Goal: Task Accomplishment & Management: Manage account settings

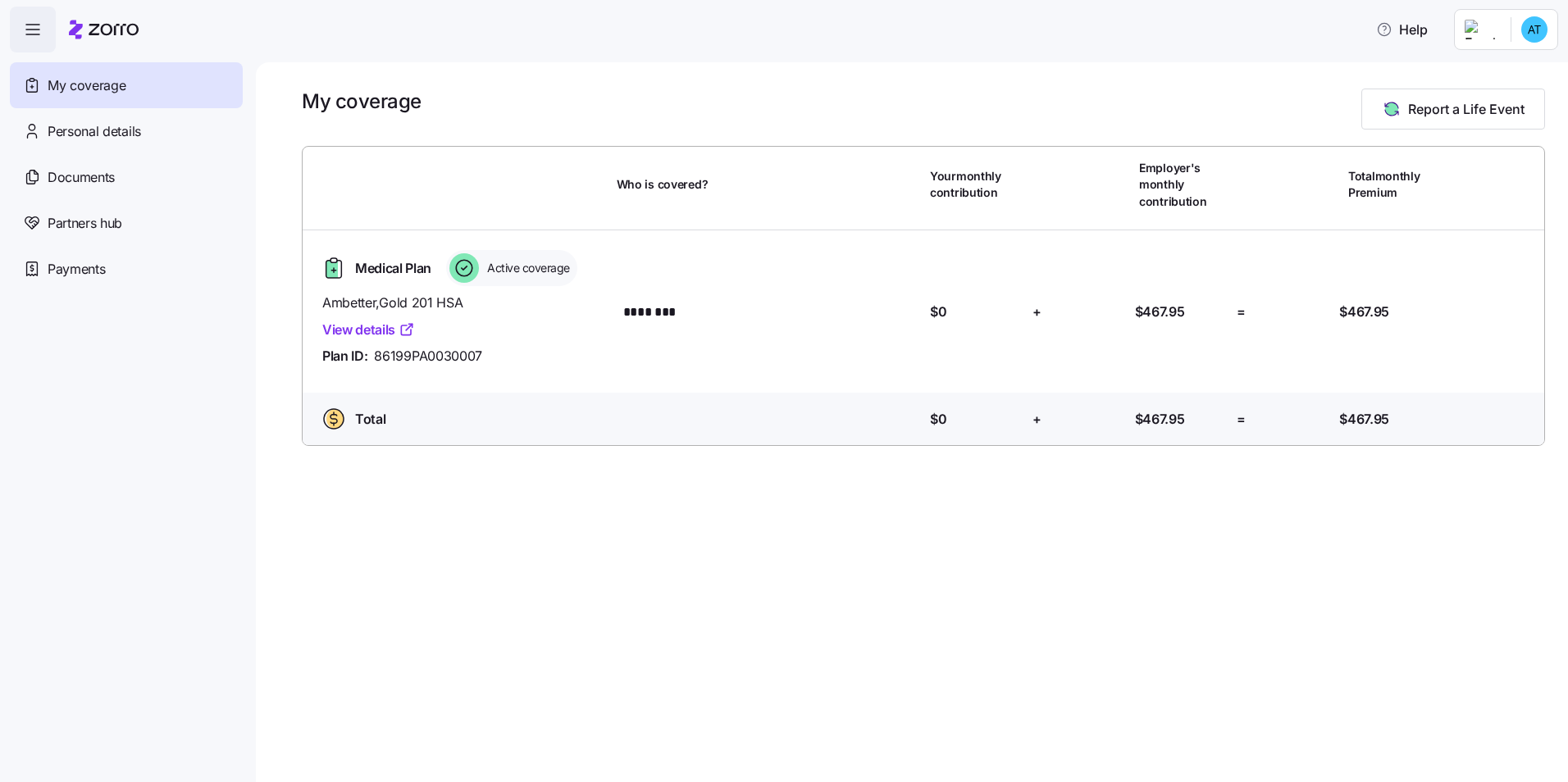
click at [374, 327] on link "View details" at bounding box center [368, 330] width 93 height 20
click at [119, 137] on span "Personal details" at bounding box center [94, 131] width 93 height 20
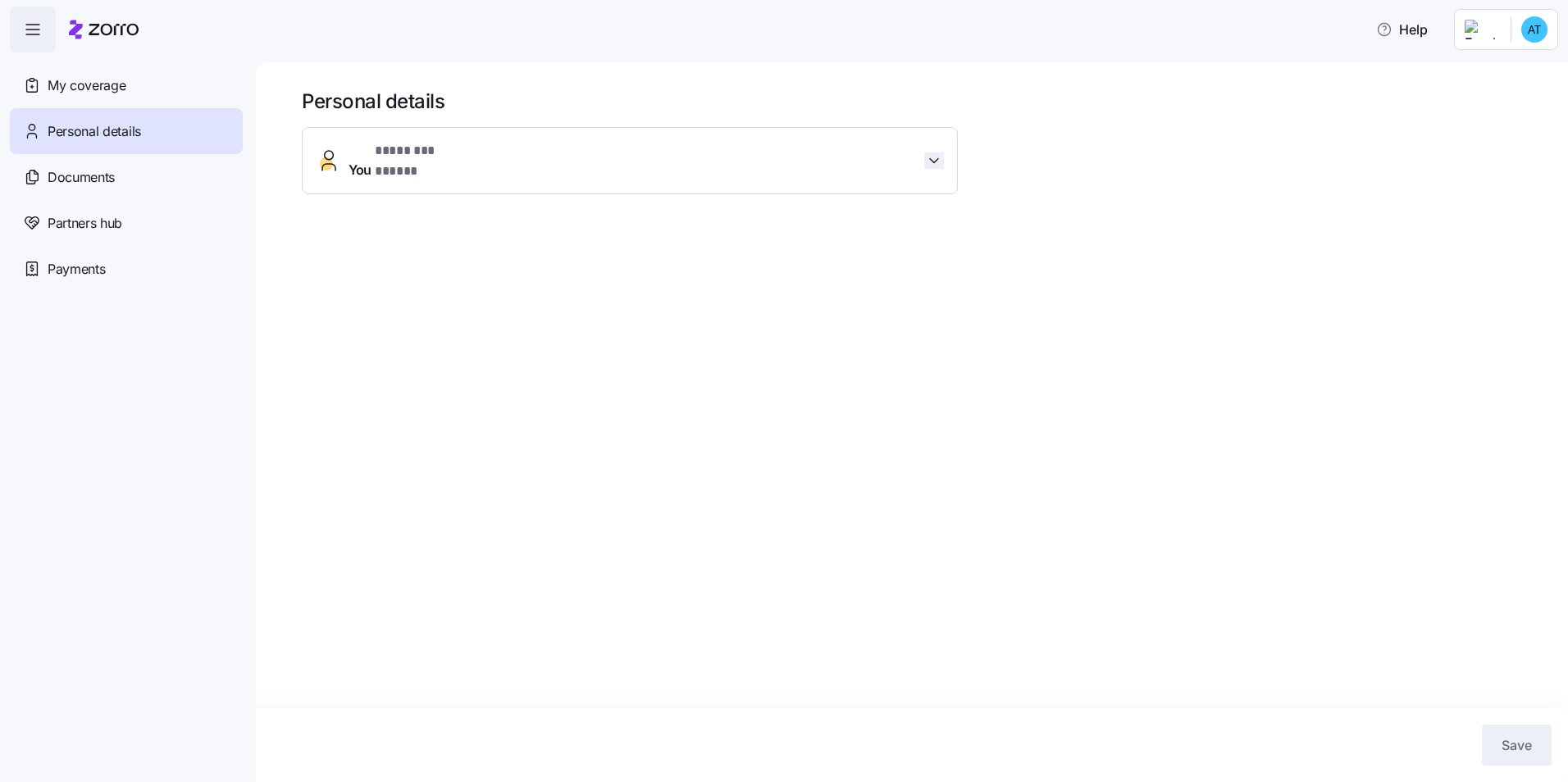
click at [935, 158] on icon "button" at bounding box center [933, 160] width 8 height 4
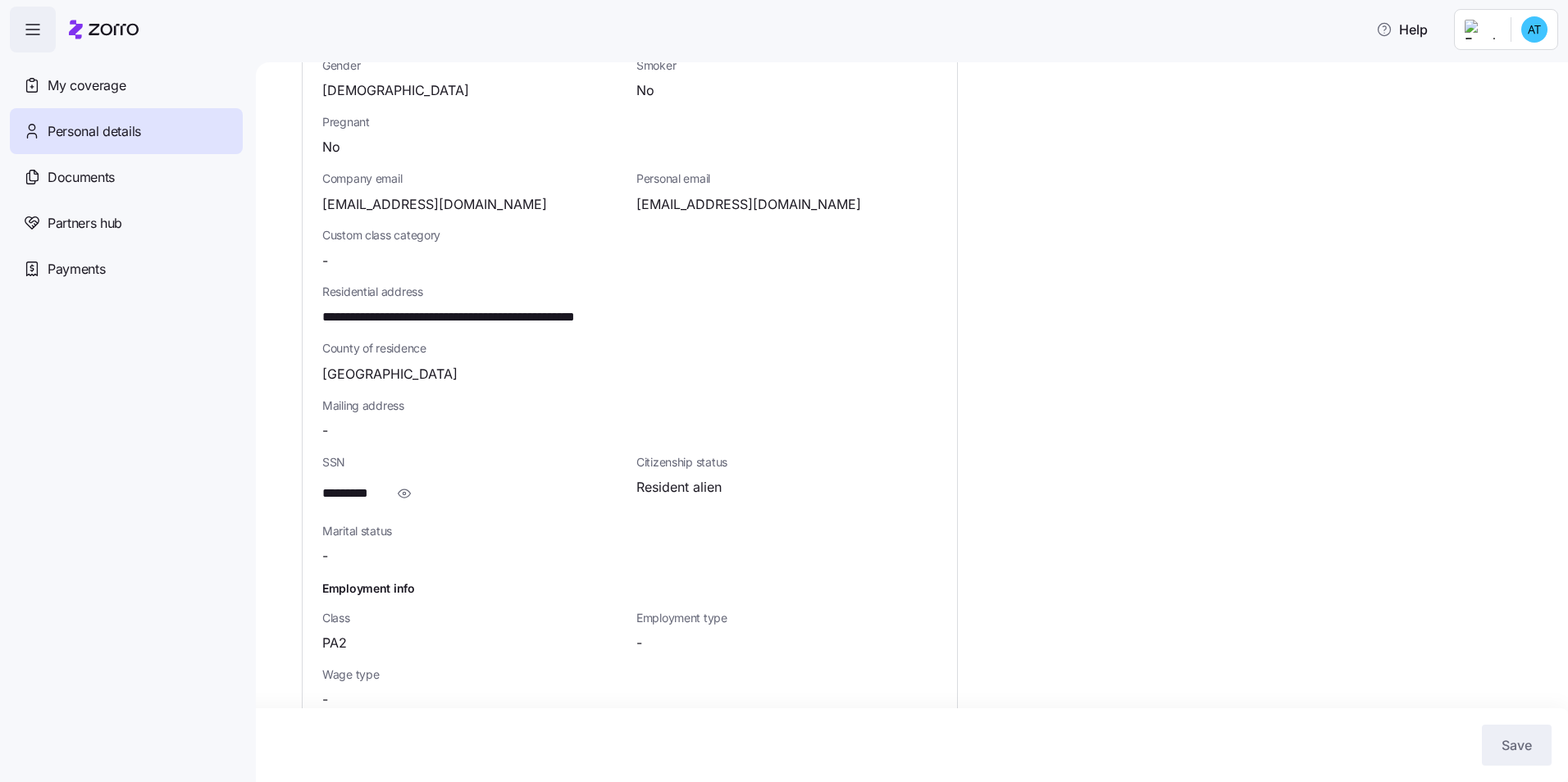
scroll to position [320, 0]
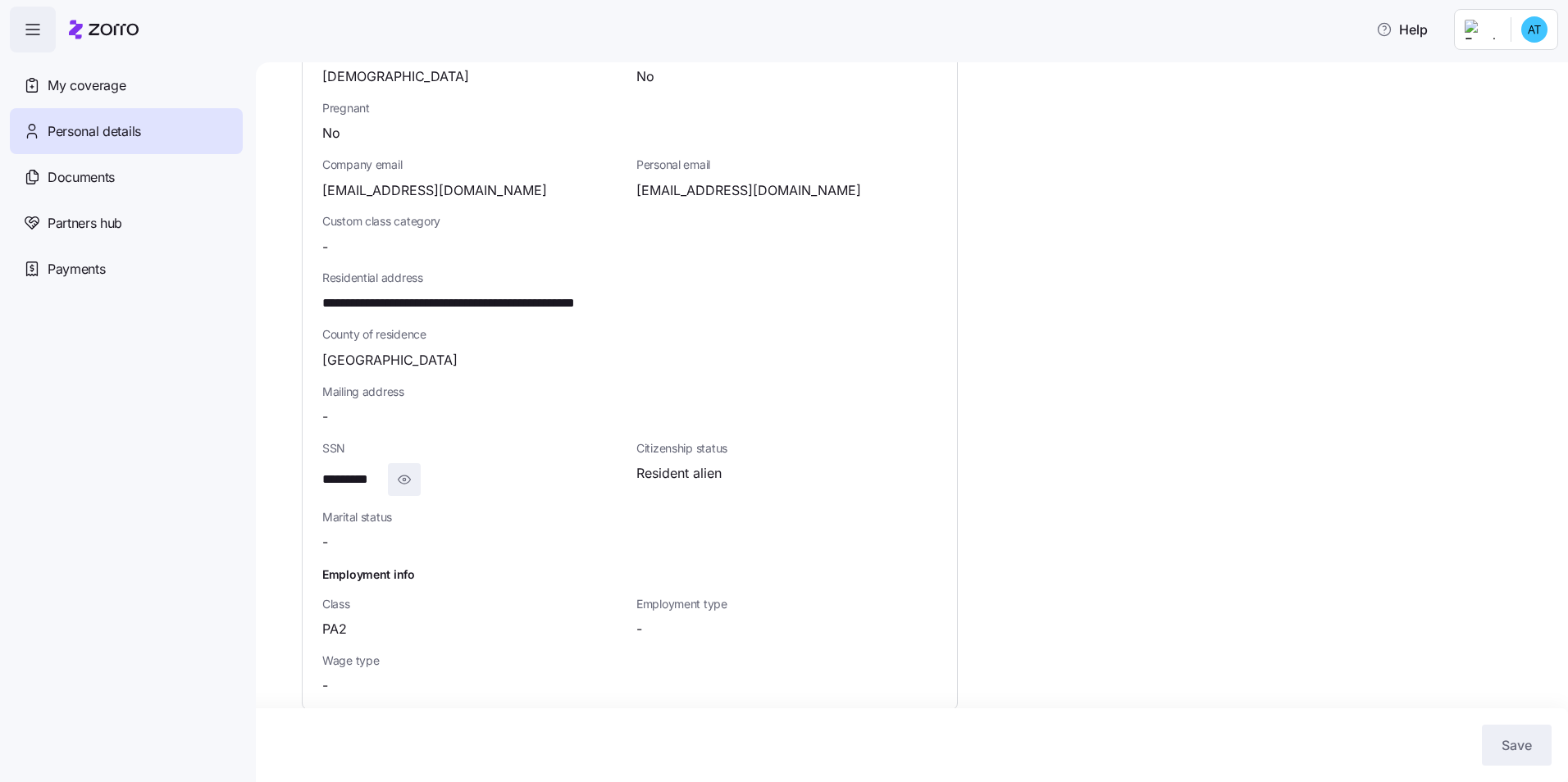
click at [402, 470] on icon "button" at bounding box center [404, 479] width 16 height 19
click at [425, 470] on icon "button" at bounding box center [426, 479] width 16 height 19
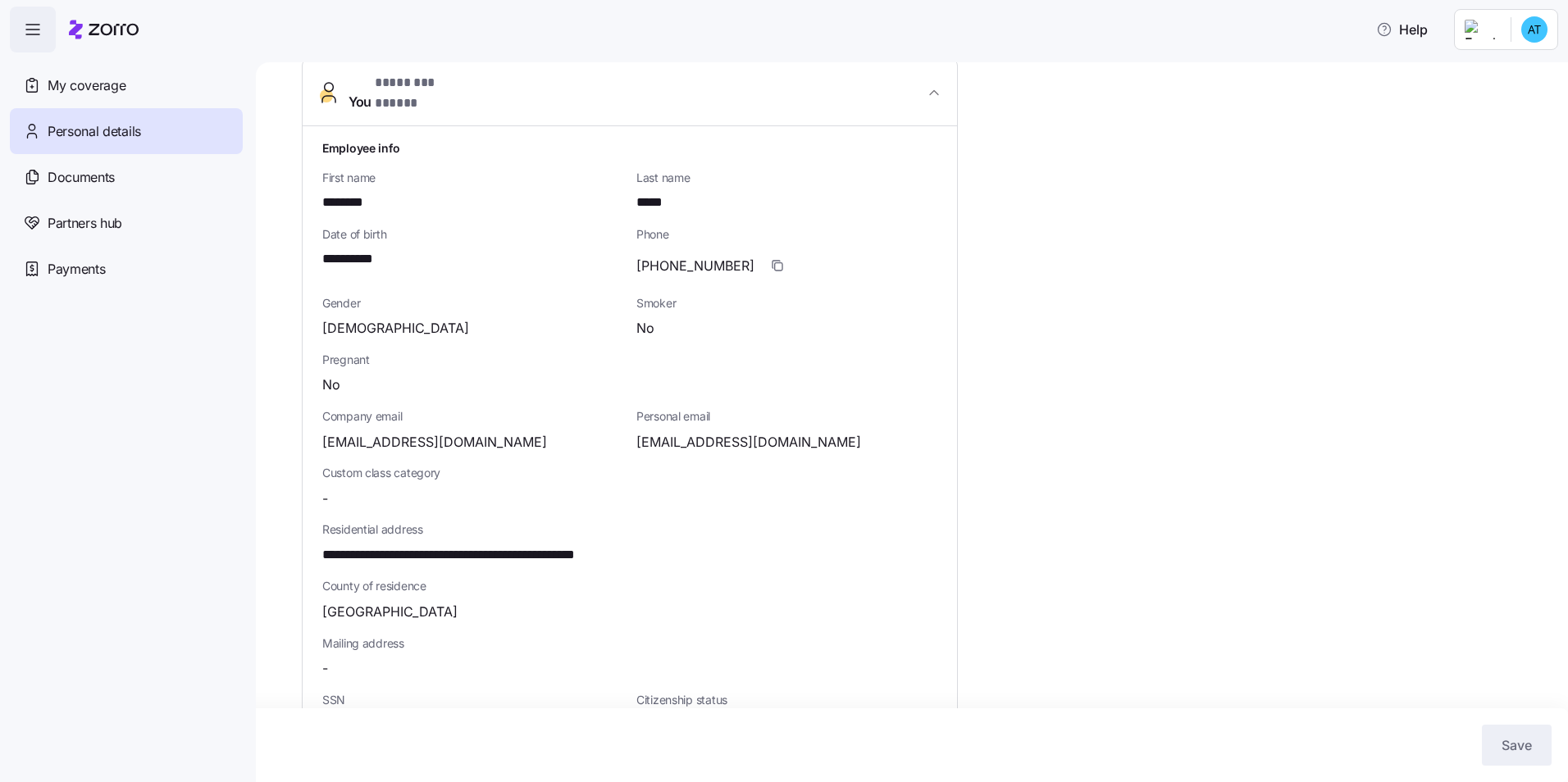
scroll to position [0, 0]
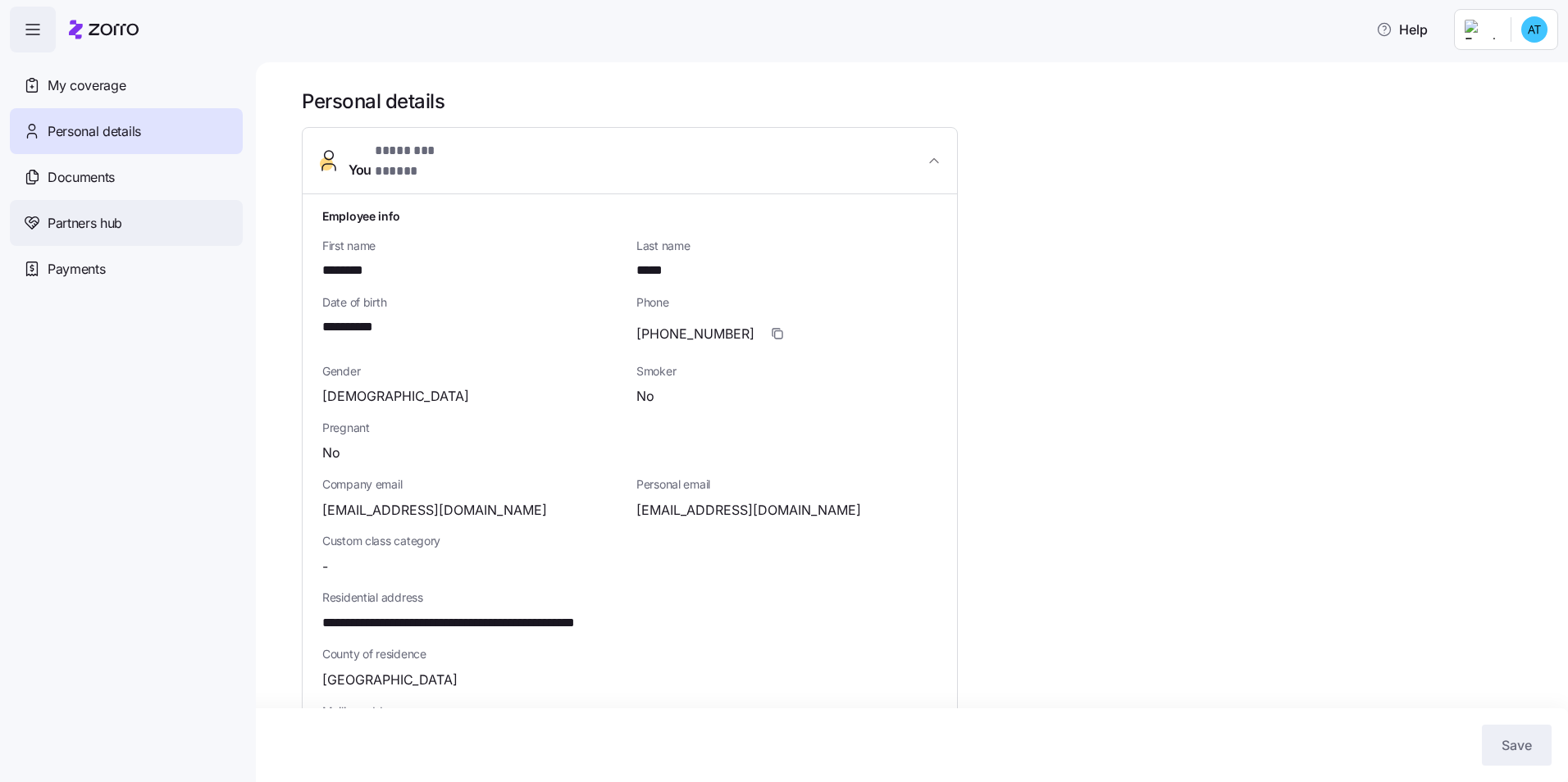
click at [108, 226] on span "Partners hub" at bounding box center [84, 223] width 74 height 20
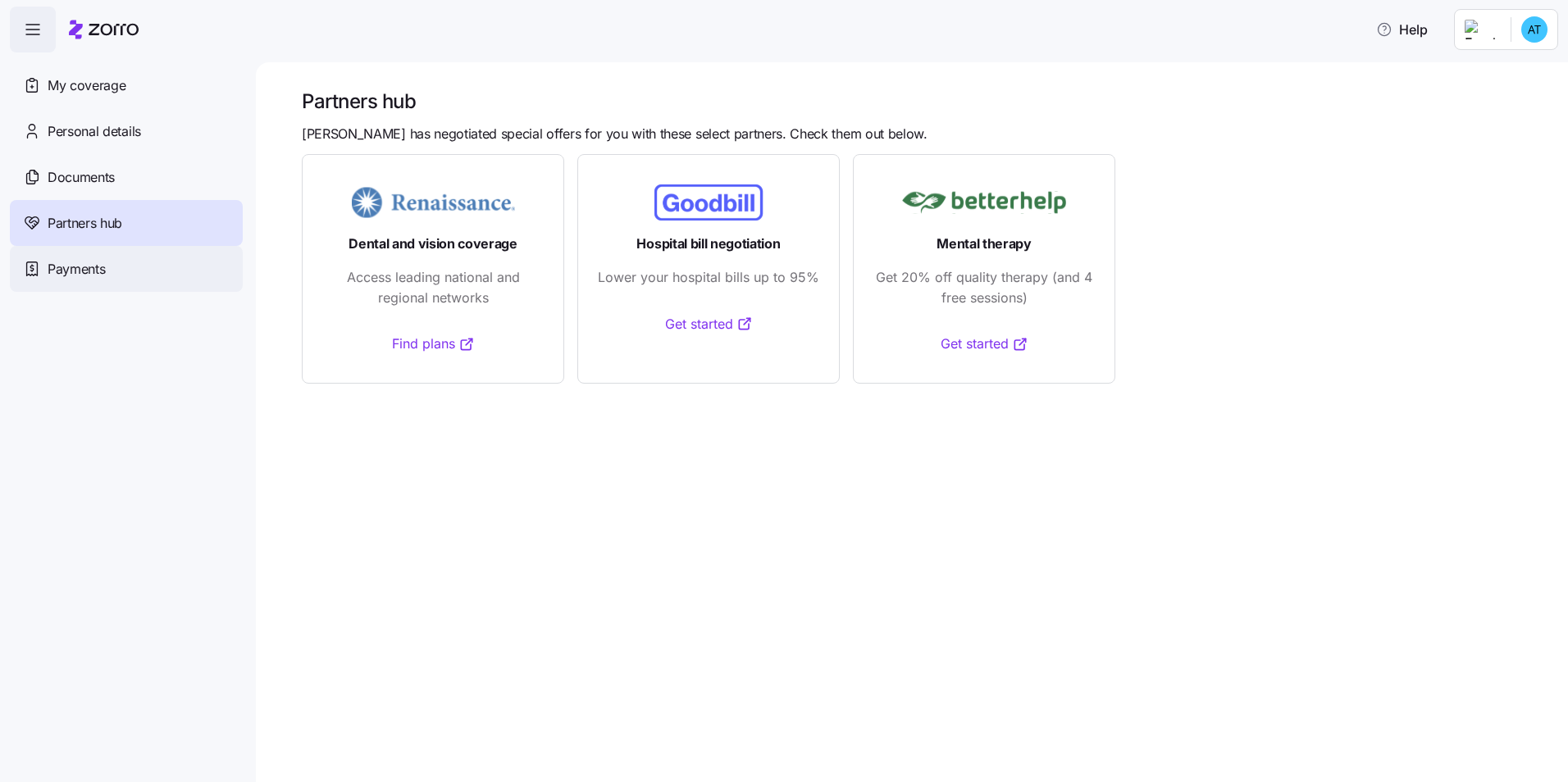
click at [96, 275] on span "Payments" at bounding box center [76, 269] width 58 height 20
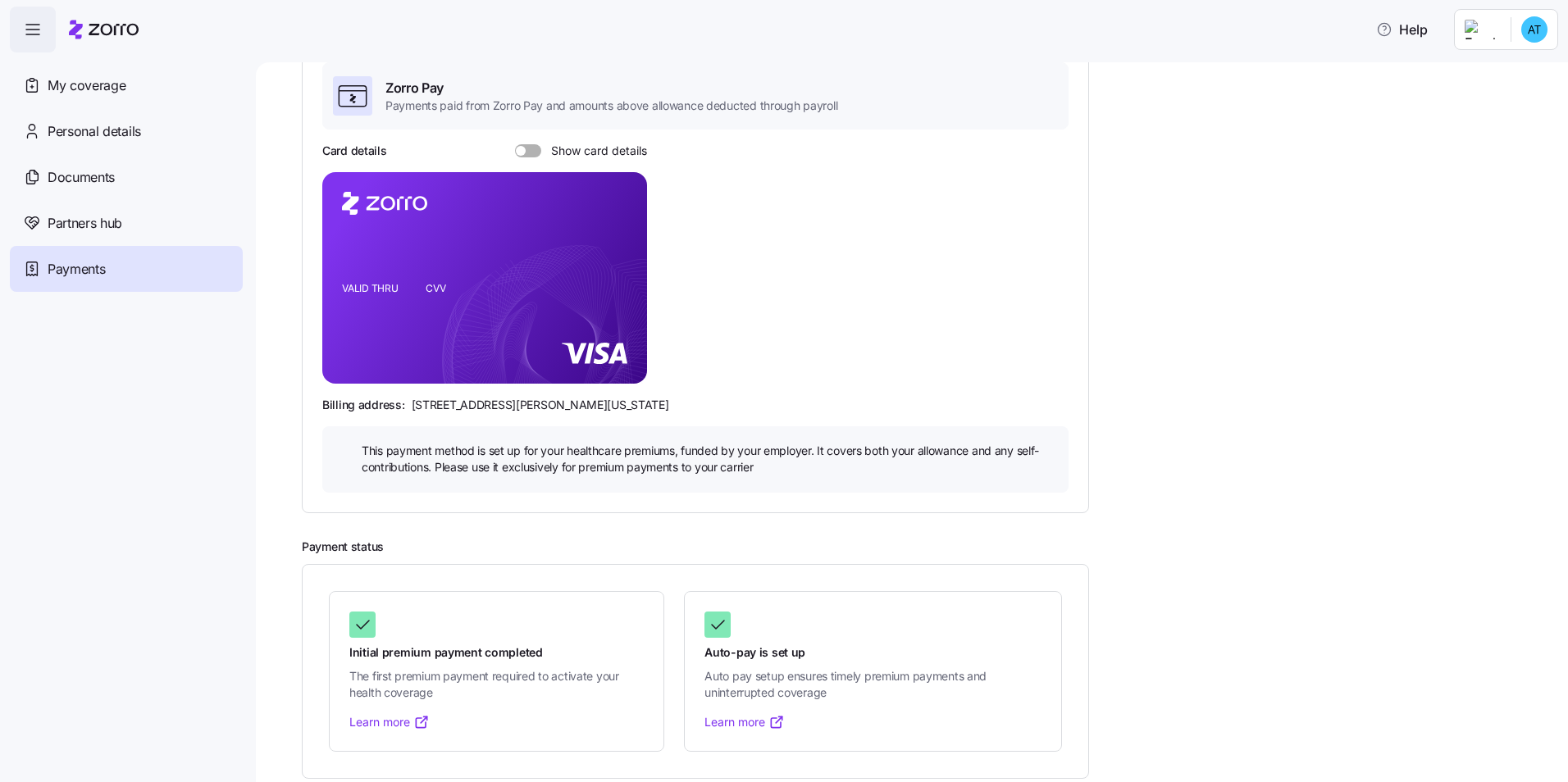
scroll to position [144, 0]
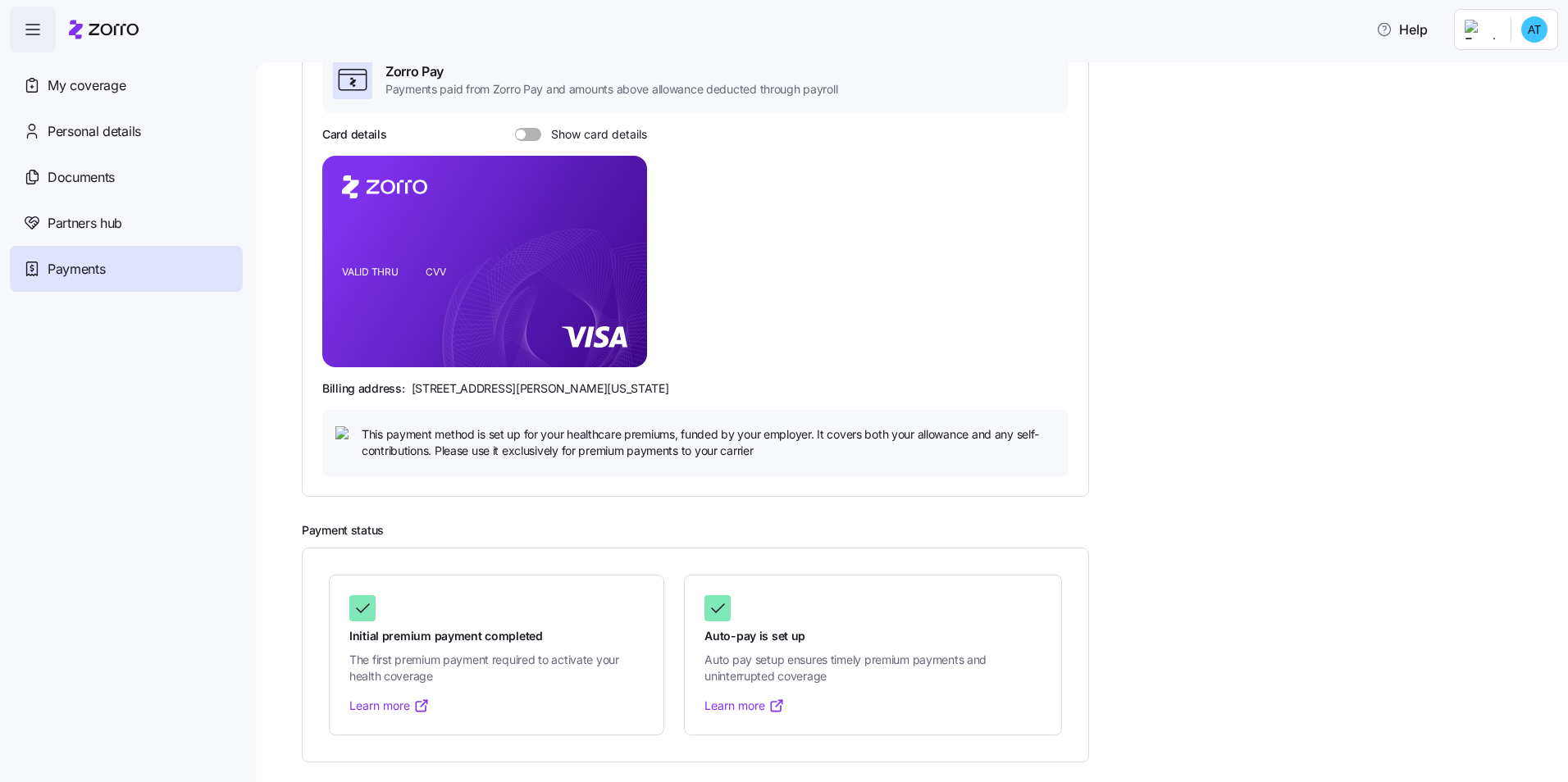
click at [419, 704] on icon at bounding box center [421, 706] width 16 height 16
click at [517, 309] on rect at bounding box center [485, 261] width 325 height 212
drag, startPoint x: 517, startPoint y: 309, endPoint x: 491, endPoint y: 345, distance: 44.4
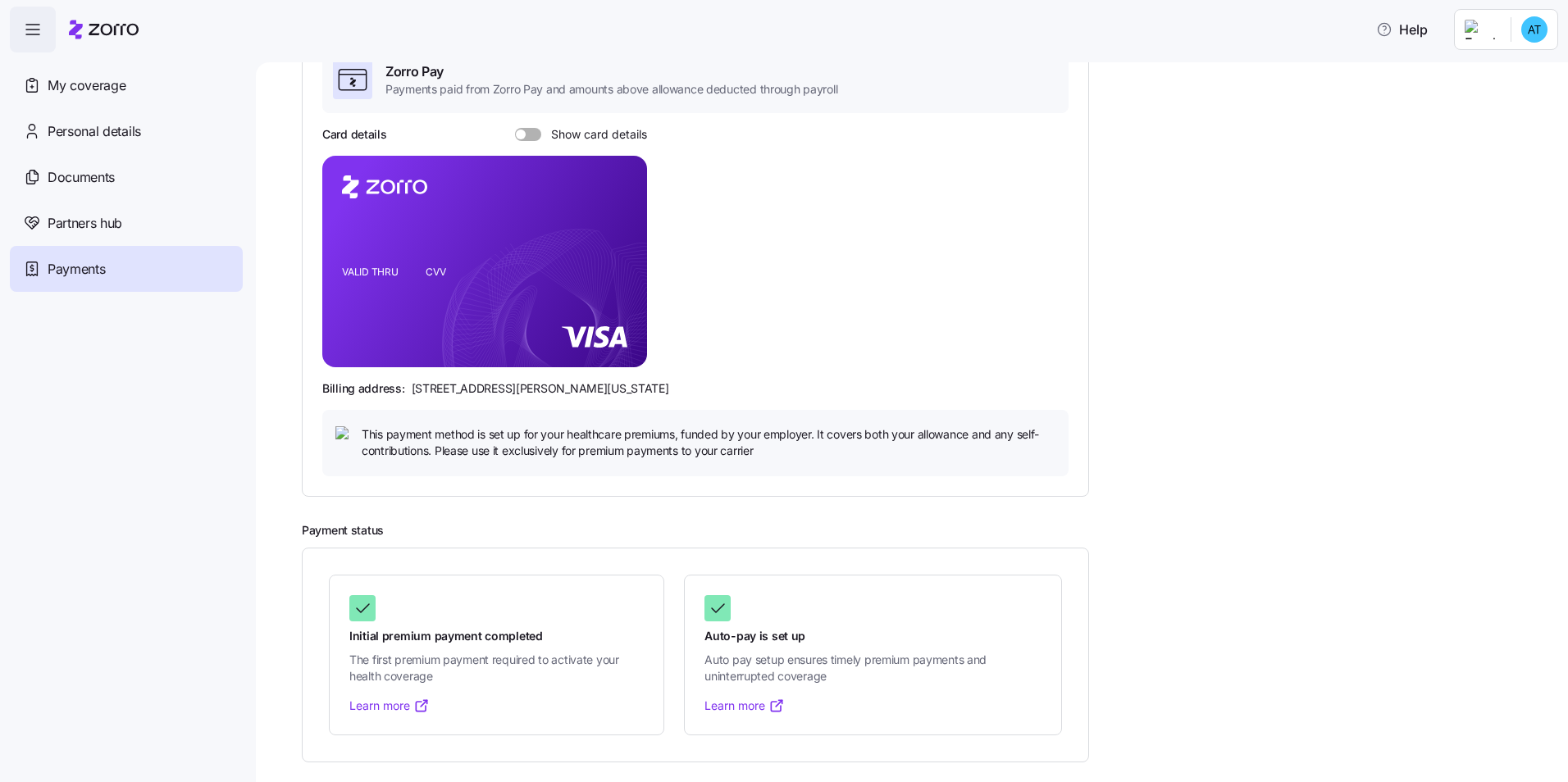
click at [491, 345] on rect at bounding box center [485, 261] width 325 height 212
click at [530, 136] on span at bounding box center [534, 135] width 16 height 13
click at [515, 128] on input "Show card details" at bounding box center [515, 128] width 0 height 0
click at [539, 135] on span at bounding box center [535, 134] width 10 height 10
click at [515, 128] on input "Show card details" at bounding box center [515, 128] width 0 height 0
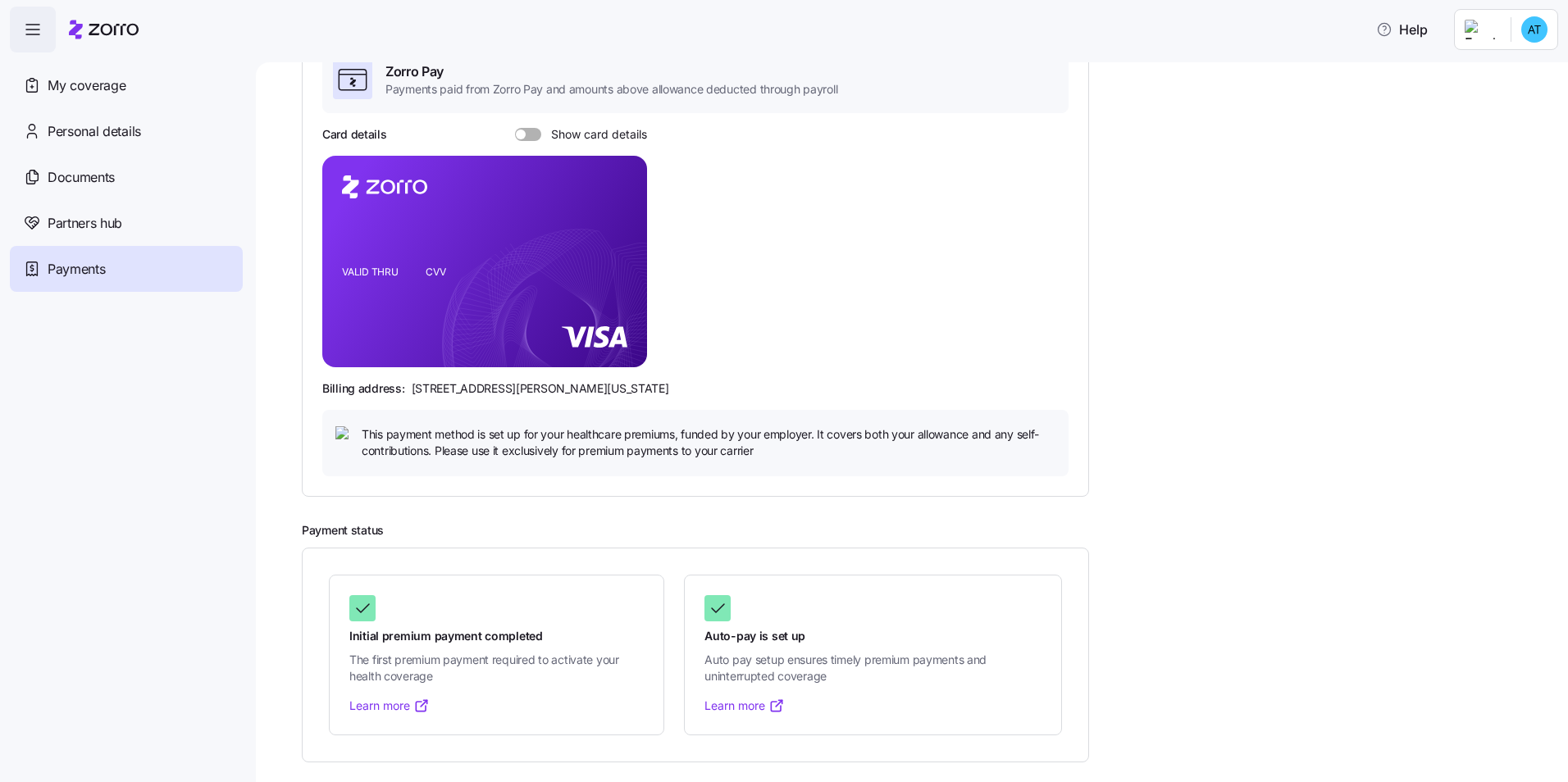
click at [528, 134] on span at bounding box center [534, 135] width 16 height 13
click at [515, 128] on input "Show card details" at bounding box center [515, 128] width 0 height 0
click at [528, 134] on span at bounding box center [523, 135] width 16 height 13
click at [515, 128] on input "Show card details" at bounding box center [515, 128] width 0 height 0
click at [39, 38] on icon "button" at bounding box center [32, 28] width 19 height 19
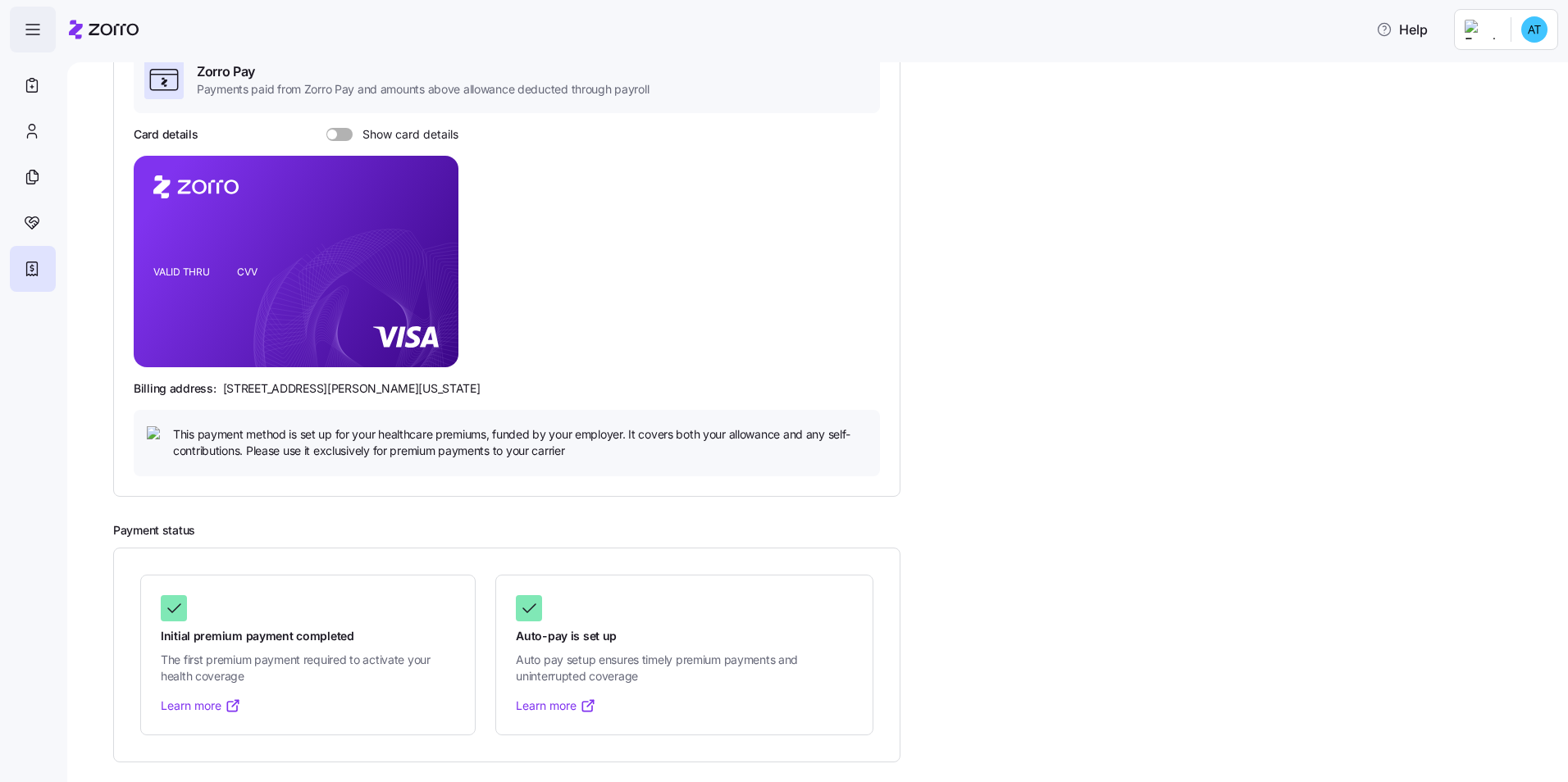
click at [39, 38] on icon "button" at bounding box center [32, 28] width 19 height 19
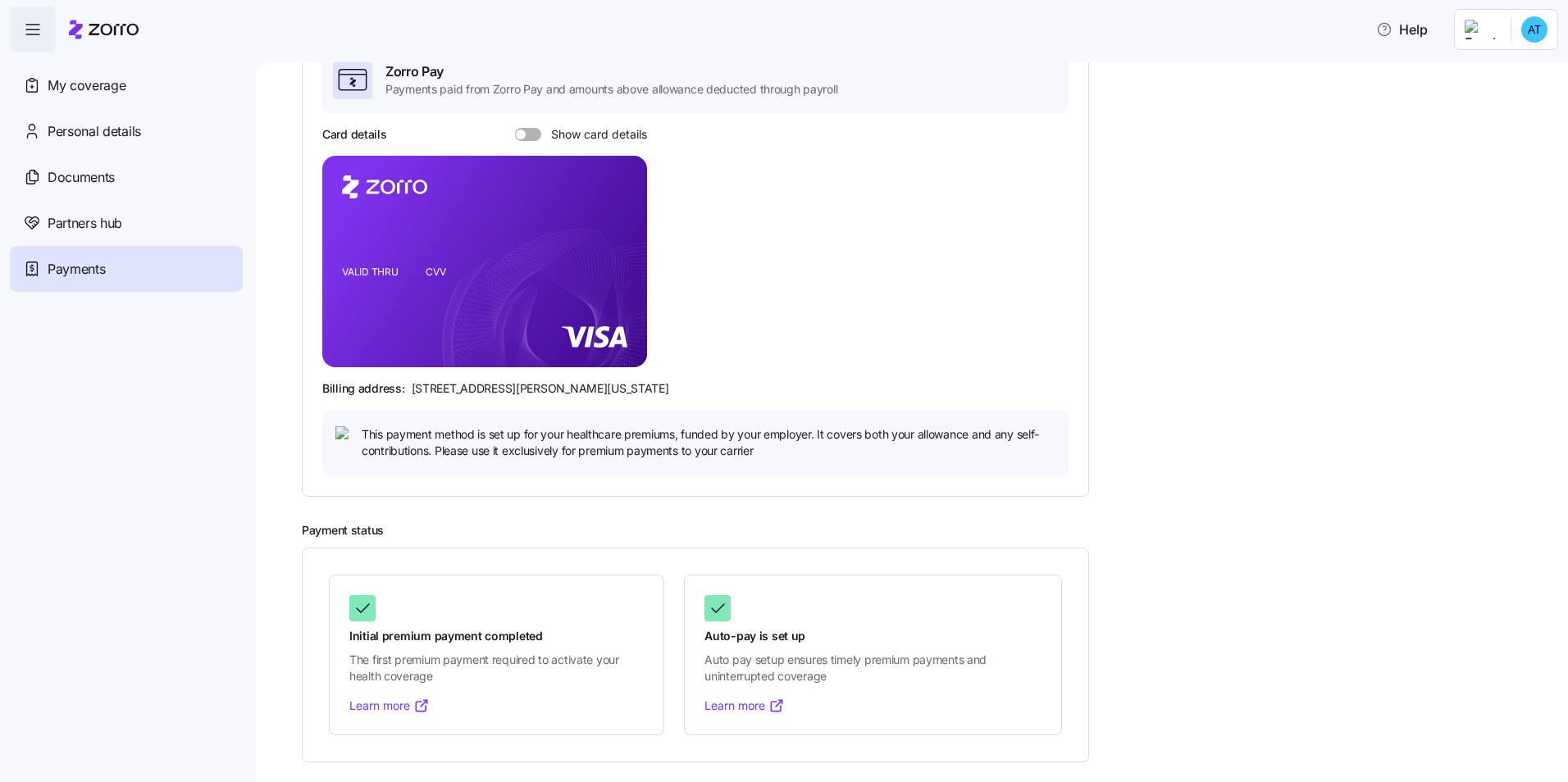
click at [39, 38] on icon "button" at bounding box center [32, 28] width 19 height 19
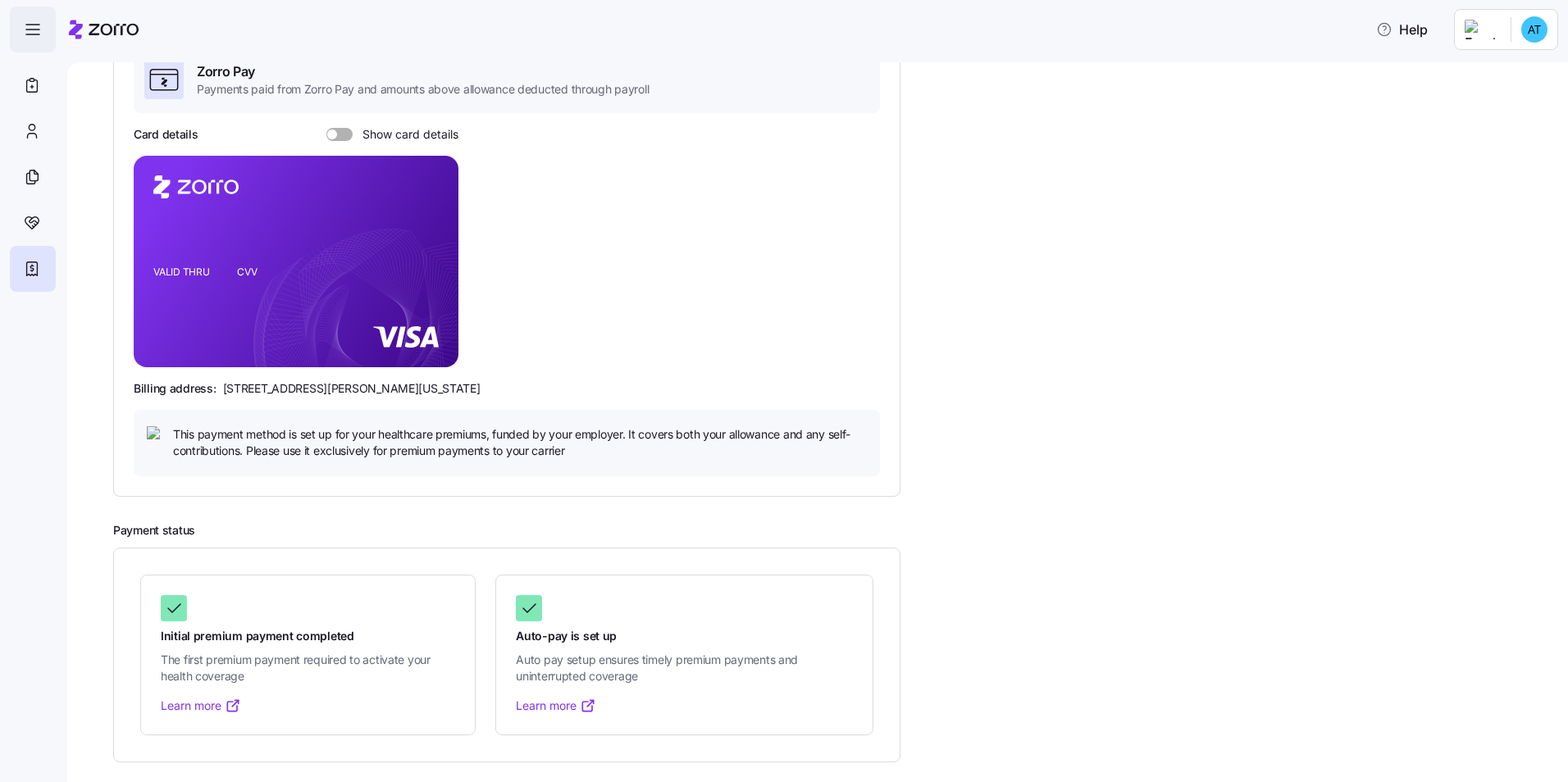
click at [39, 38] on icon "button" at bounding box center [32, 28] width 19 height 19
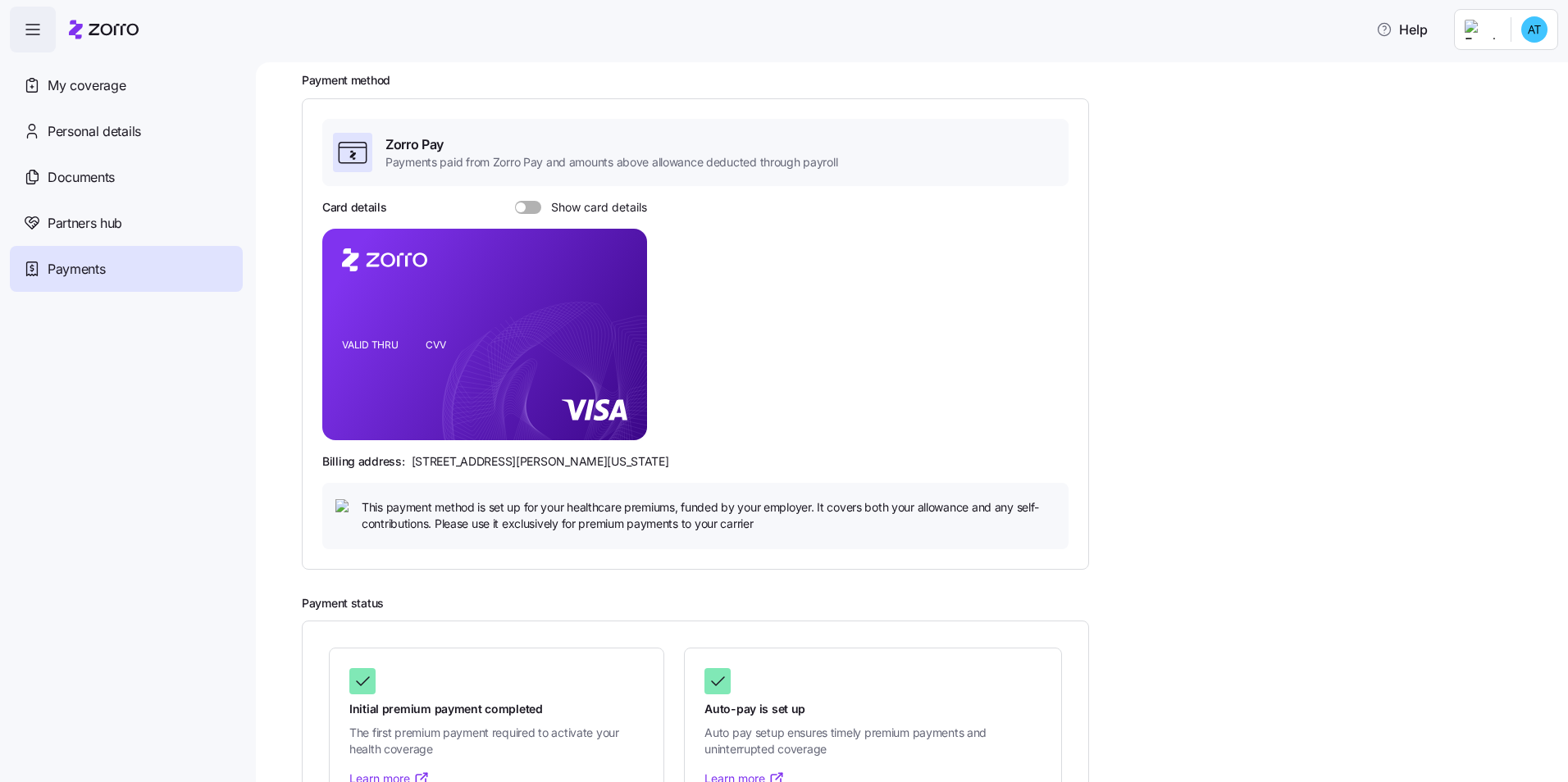
scroll to position [0, 0]
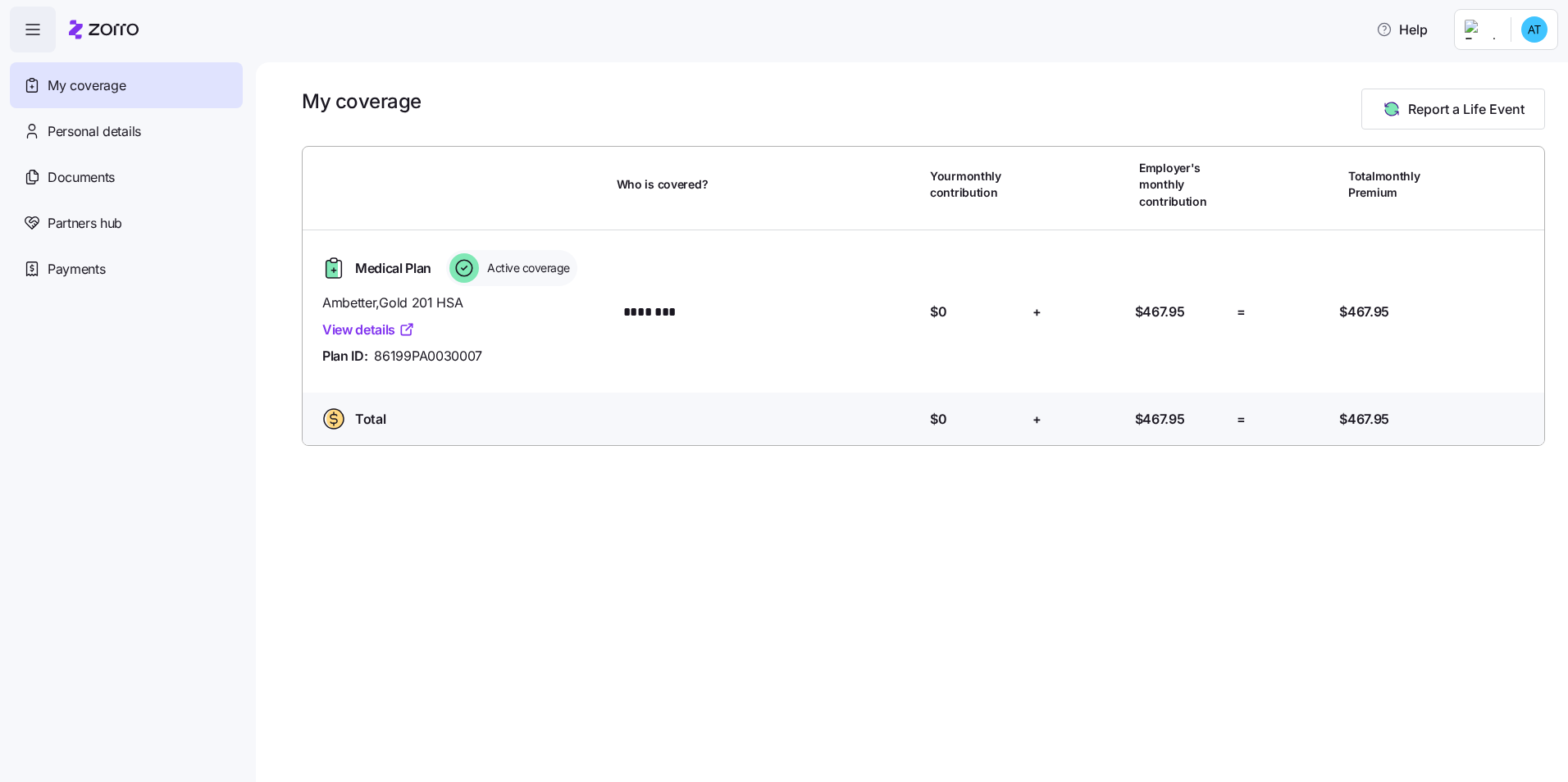
click at [520, 271] on span "Active coverage" at bounding box center [526, 268] width 88 height 16
click at [427, 270] on span "Medical Plan" at bounding box center [393, 268] width 76 height 20
